Goal: Go to known website: Access a specific website the user already knows

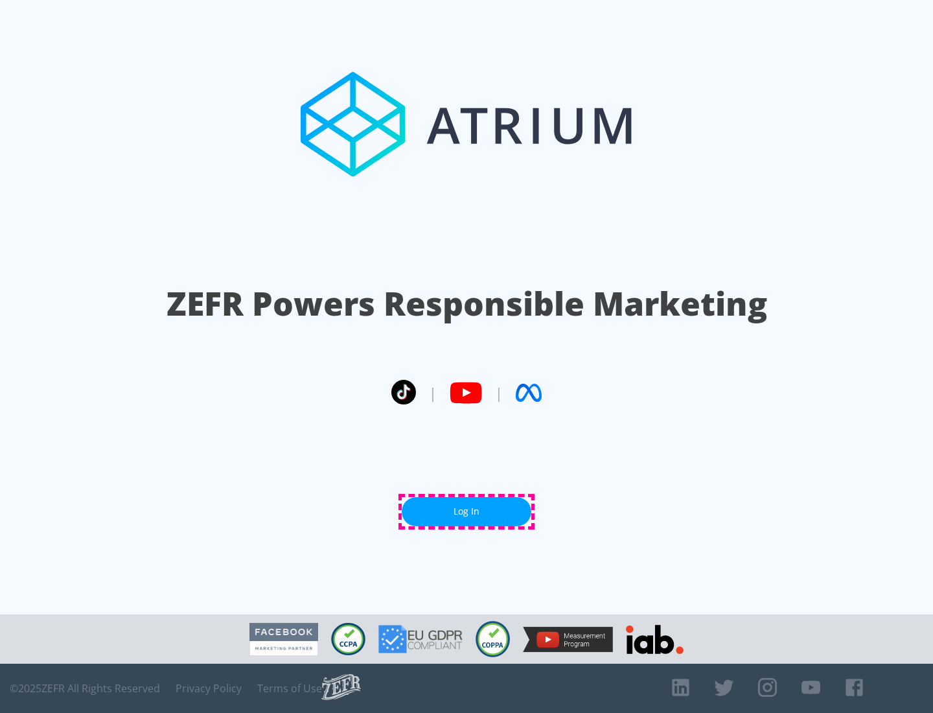
click at [467, 511] on link "Log In" at bounding box center [467, 511] width 130 height 29
